Goal: Transaction & Acquisition: Purchase product/service

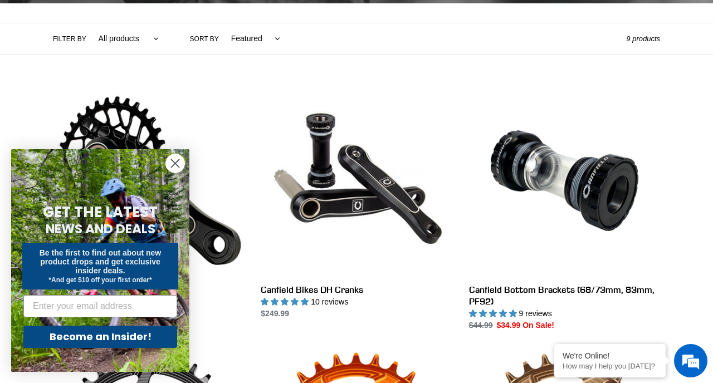
scroll to position [248, 0]
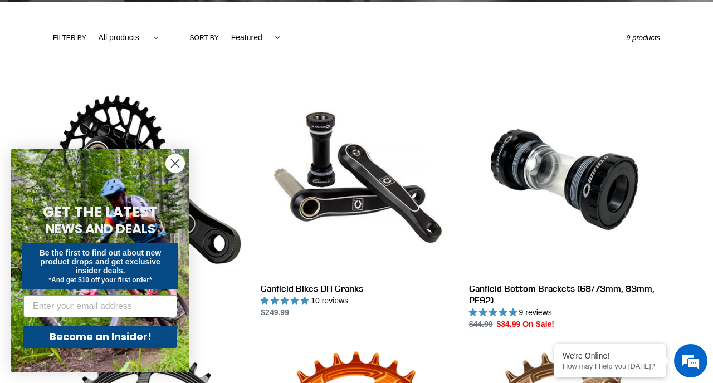
click at [176, 167] on circle "Close dialog" at bounding box center [175, 163] width 18 height 18
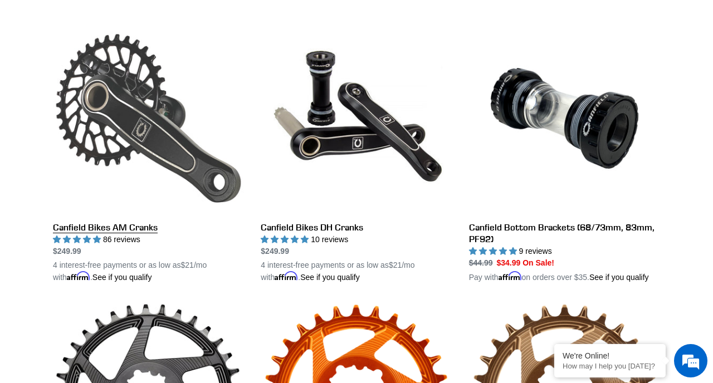
scroll to position [314, 0]
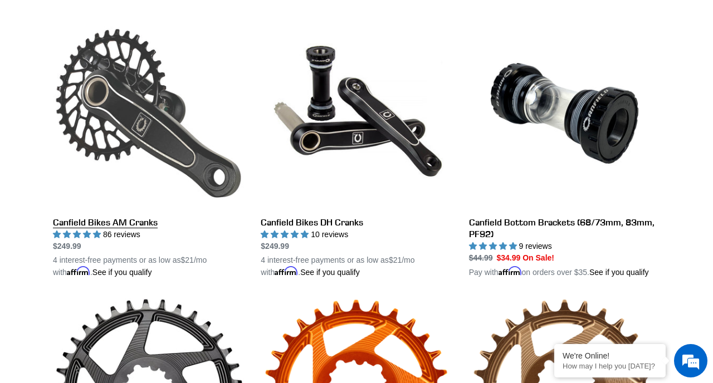
click at [138, 116] on link "Canfield Bikes AM Cranks" at bounding box center [148, 148] width 191 height 261
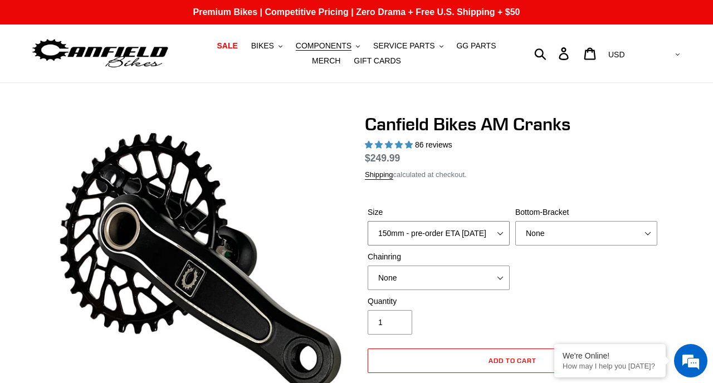
click at [500, 234] on select "150mm - pre-order ETA 9/30/25 155mm - pre-order ETA 9/30/25 160mm - pre-order E…" at bounding box center [439, 233] width 142 height 25
select select "highest-rating"
select select "155mm - pre-order ETA 9/30/25"
